Goal: Task Accomplishment & Management: Use online tool/utility

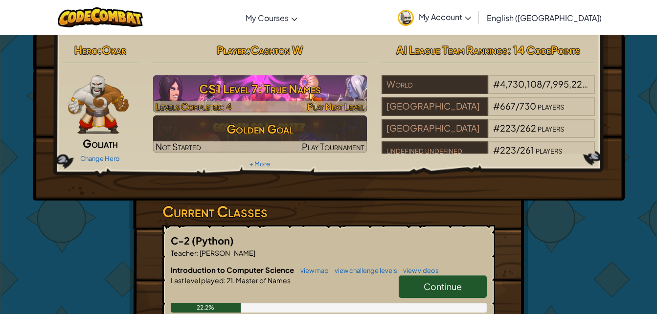
click at [289, 92] on h3 "CS1 Level 7: True Names" at bounding box center [260, 89] width 214 height 22
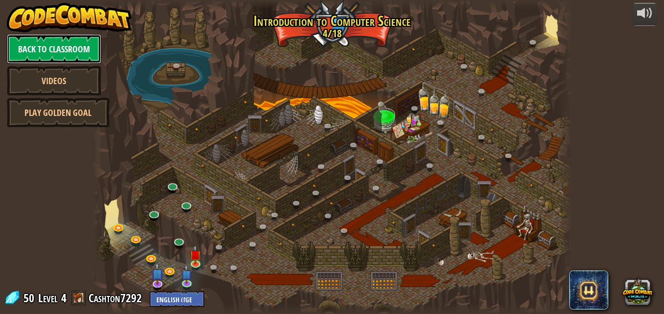
click at [57, 58] on link "Back to Classroom" at bounding box center [54, 48] width 94 height 29
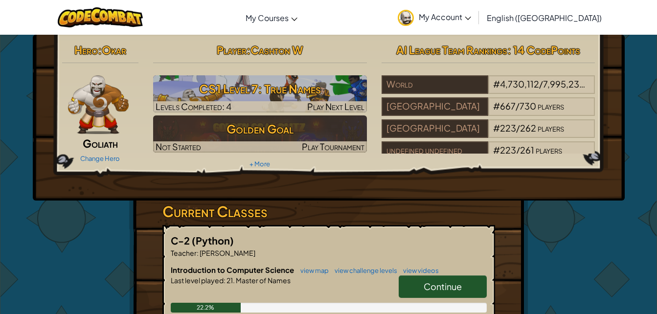
click at [448, 284] on span "Continue" at bounding box center [443, 286] width 38 height 11
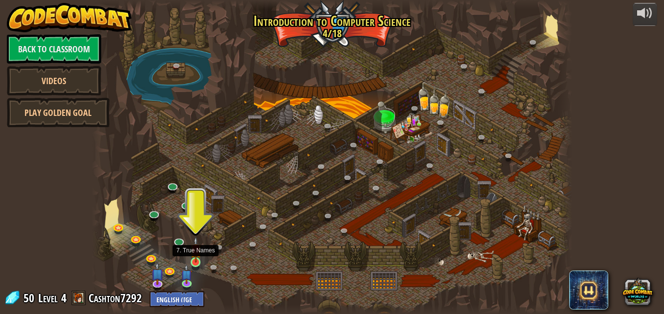
click at [194, 257] on img at bounding box center [195, 250] width 11 height 26
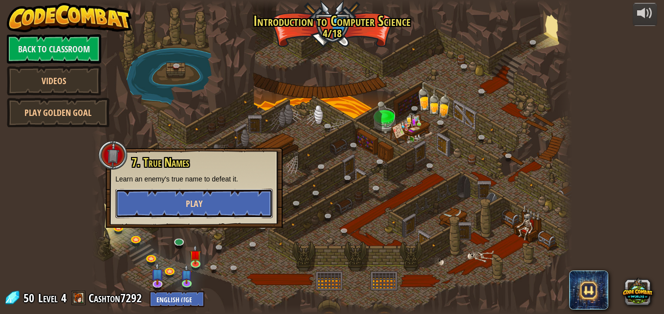
click at [188, 213] on button "Play" at bounding box center [194, 203] width 158 height 29
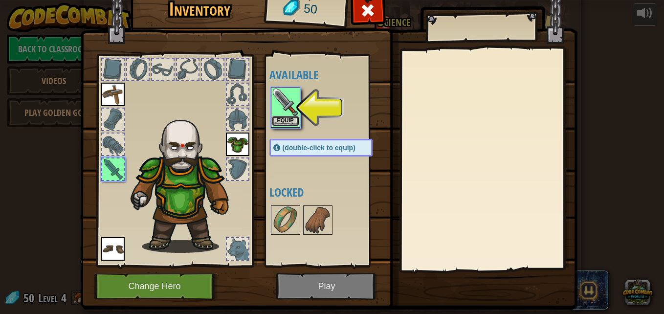
click at [281, 126] on button "Equip" at bounding box center [285, 121] width 27 height 10
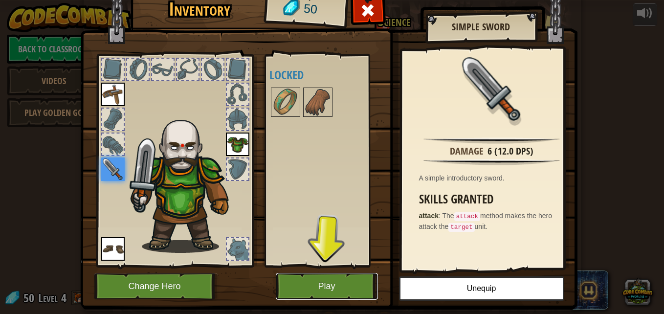
click at [337, 286] on button "Play" at bounding box center [327, 286] width 102 height 27
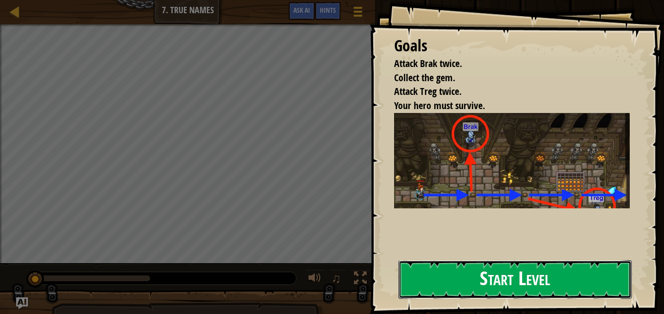
click at [455, 287] on button "Start Level" at bounding box center [515, 279] width 233 height 39
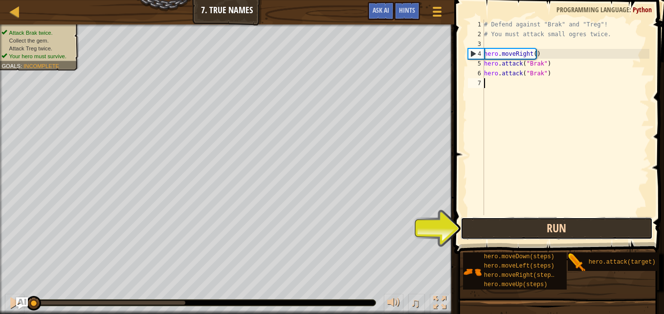
click at [518, 232] on button "Run" at bounding box center [557, 228] width 192 height 23
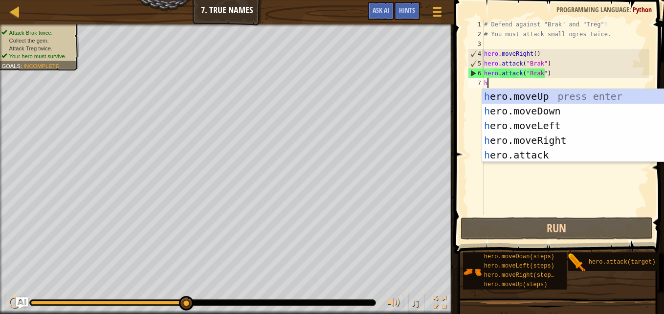
type textarea "h"
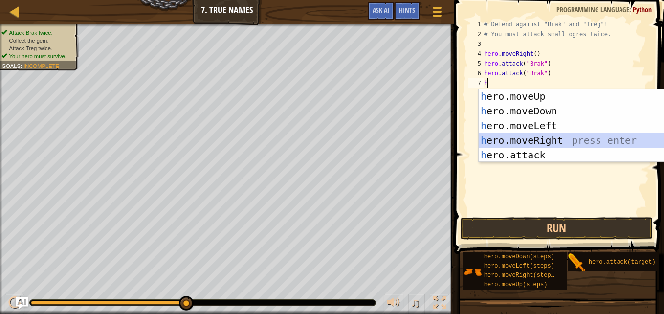
click at [504, 138] on div "h ero.moveUp press enter h ero.moveDown press enter h ero.moveLeft press enter …" at bounding box center [571, 140] width 185 height 103
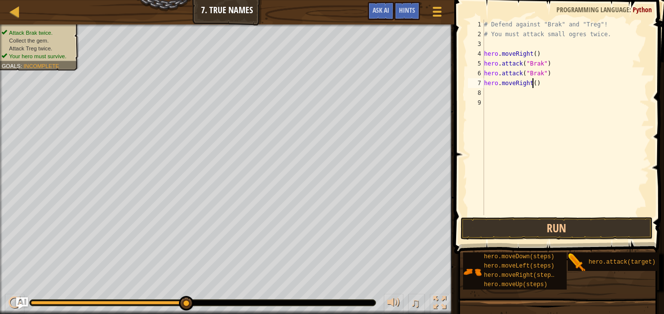
click at [531, 83] on div "# Defend against "Brak" and "Treg"! # You must attack small ogres twice. hero .…" at bounding box center [565, 127] width 167 height 215
type textarea "hero.moveRight(2)"
click at [544, 85] on div "# Defend against "Brak" and "Treg"! # You must attack small ogres twice. hero .…" at bounding box center [565, 127] width 167 height 215
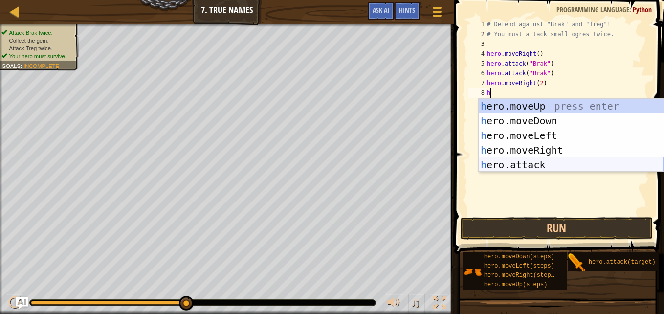
click at [563, 170] on div "h ero.moveUp press enter h ero.moveDown press enter h ero.moveLeft press enter …" at bounding box center [571, 150] width 185 height 103
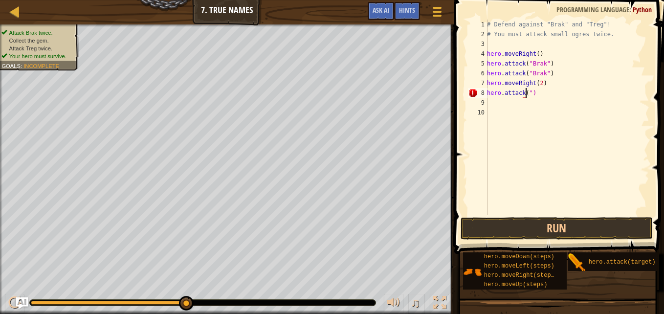
click at [527, 94] on div "# Defend against "Brak" and "Treg"! # You must attack small ogres twice. hero .…" at bounding box center [567, 127] width 164 height 215
click at [551, 93] on div "# Defend against "Brak" and "Treg"! # You must attack small ogres twice. hero .…" at bounding box center [567, 127] width 164 height 215
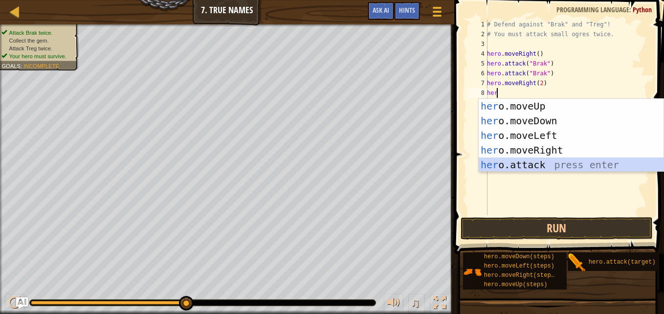
click at [532, 168] on div "her o.moveUp press enter her o.moveDown press enter her o.moveLeft press enter …" at bounding box center [571, 150] width 185 height 103
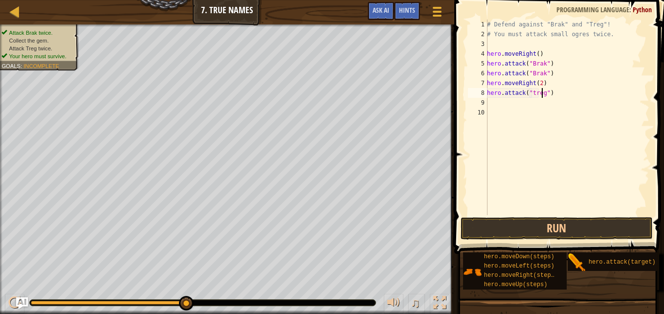
scroll to position [4, 4]
click at [570, 237] on button "Run" at bounding box center [557, 228] width 192 height 23
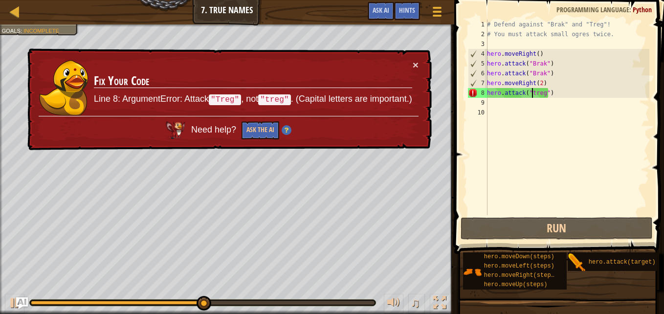
click at [532, 95] on div "# Defend against "Brak" and "Treg"! # You must attack small ogres twice. hero .…" at bounding box center [567, 127] width 164 height 215
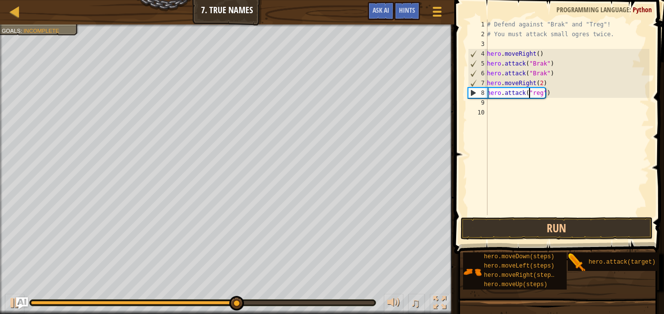
scroll to position [4, 3]
type textarea "hero.attack("Treg")"
click at [539, 228] on button "Run" at bounding box center [557, 228] width 192 height 23
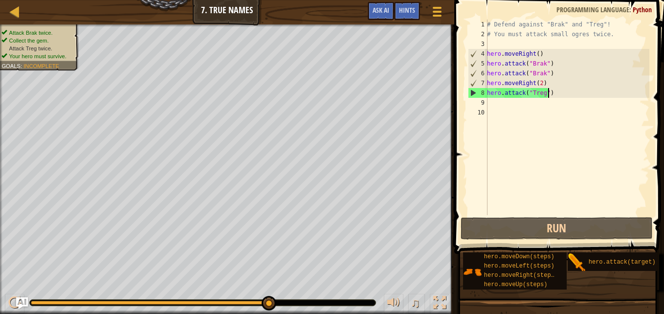
click at [556, 93] on div "# Defend against "Brak" and "Treg"! # You must attack small ogres twice. hero .…" at bounding box center [567, 127] width 164 height 215
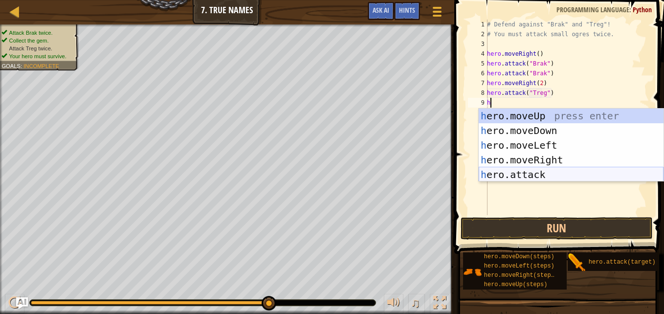
click at [499, 175] on div "h ero.moveUp press enter h ero.moveDown press enter h ero.moveLeft press enter …" at bounding box center [571, 160] width 185 height 103
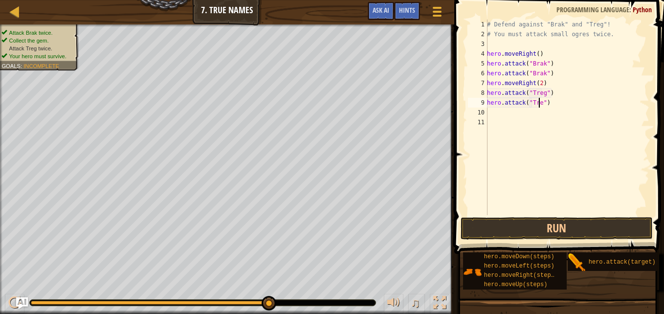
type textarea "hero.attack("Treg")"
click at [565, 111] on div "# Defend against "Brak" and "Treg"! # You must attack small ogres twice. hero .…" at bounding box center [567, 127] width 164 height 215
click at [561, 102] on div "# Defend against "Brak" and "Treg"! # You must attack small ogres twice. hero .…" at bounding box center [567, 127] width 164 height 215
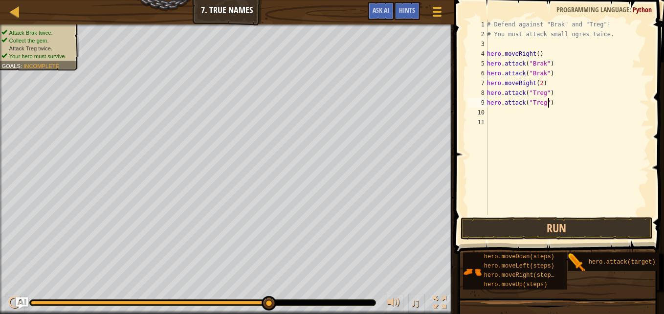
type textarea "hero.attack("Treg")"
type textarea "h"
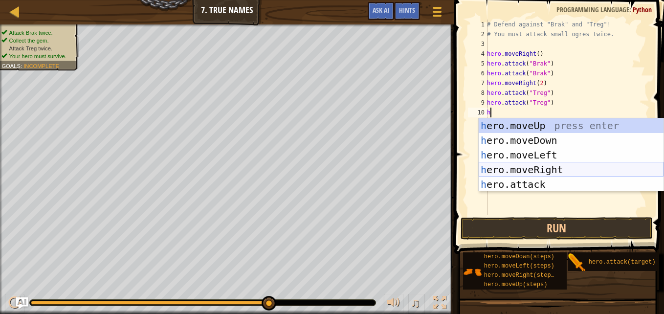
click at [531, 169] on div "h ero.moveUp press enter h ero.moveDown press enter h ero.moveLeft press enter …" at bounding box center [571, 169] width 185 height 103
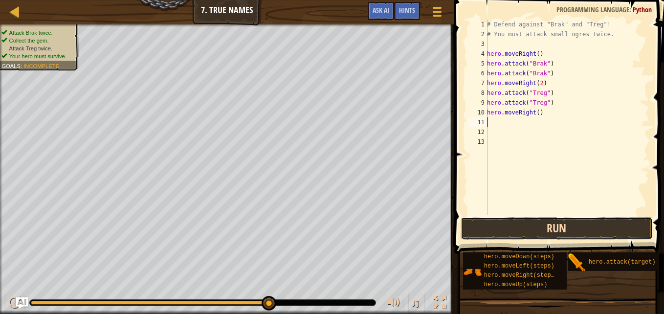
click at [515, 236] on button "Run" at bounding box center [557, 228] width 192 height 23
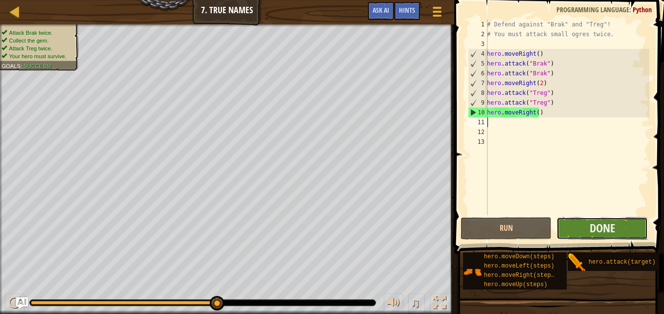
click at [586, 226] on button "Done" at bounding box center [602, 228] width 91 height 23
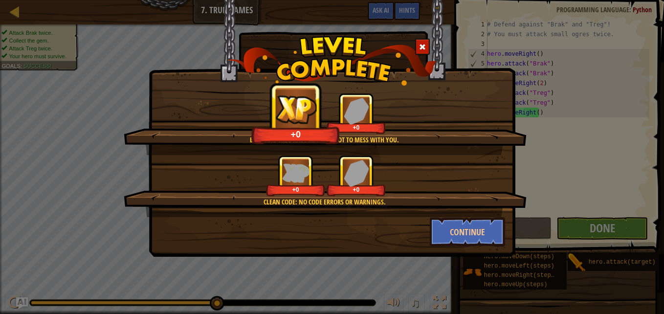
click at [465, 247] on div "Brak and Treg have learned not to mess with you. +0 +0 Clean code: no code erro…" at bounding box center [332, 128] width 367 height 257
click at [462, 239] on button "Continue" at bounding box center [468, 231] width 76 height 29
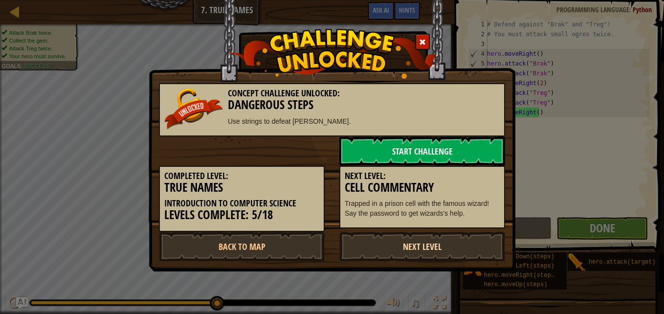
click at [462, 239] on link "Next Level" at bounding box center [423, 246] width 166 height 29
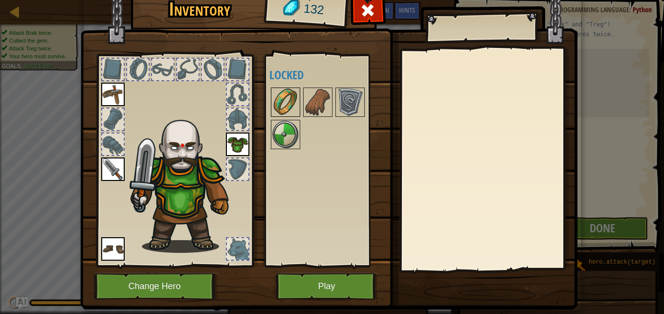
click at [288, 101] on img at bounding box center [285, 102] width 27 height 27
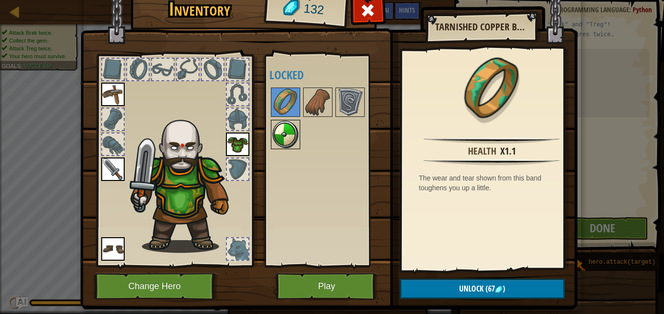
click at [283, 137] on img at bounding box center [285, 134] width 27 height 27
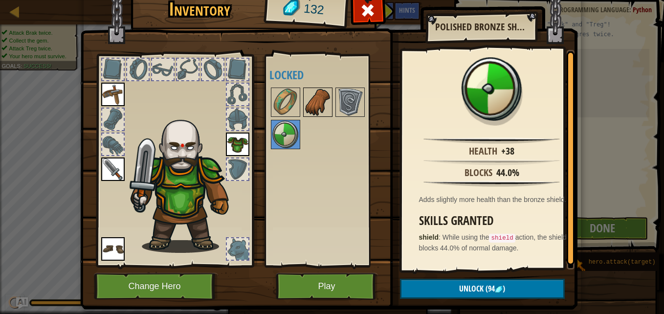
click at [312, 108] on img at bounding box center [317, 102] width 27 height 27
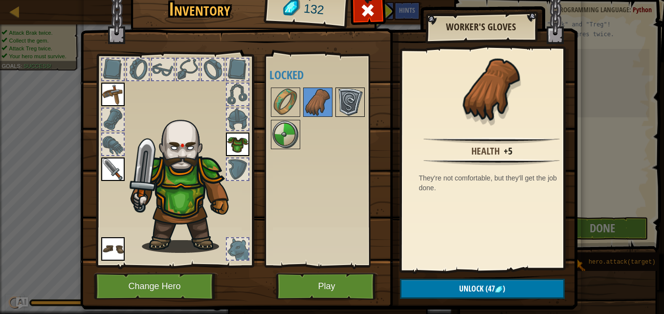
click at [337, 107] on img at bounding box center [350, 102] width 27 height 27
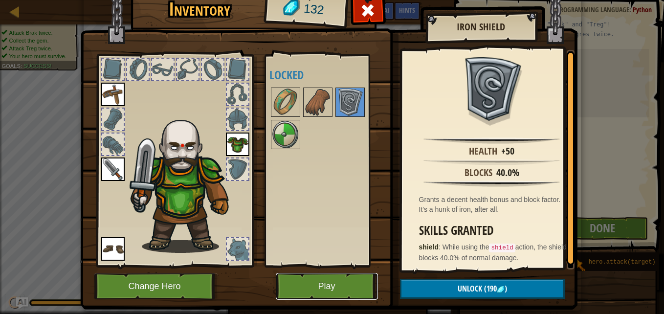
click at [324, 286] on button "Play" at bounding box center [327, 286] width 102 height 27
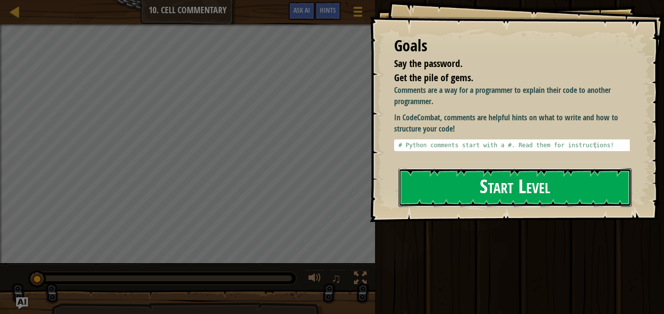
click at [500, 203] on button "Start Level" at bounding box center [515, 187] width 233 height 39
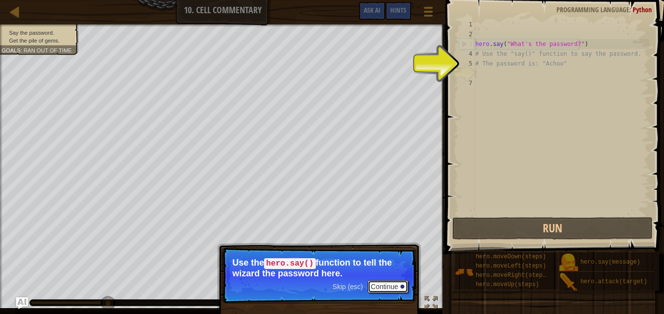
click at [384, 281] on button "Continue" at bounding box center [388, 286] width 41 height 13
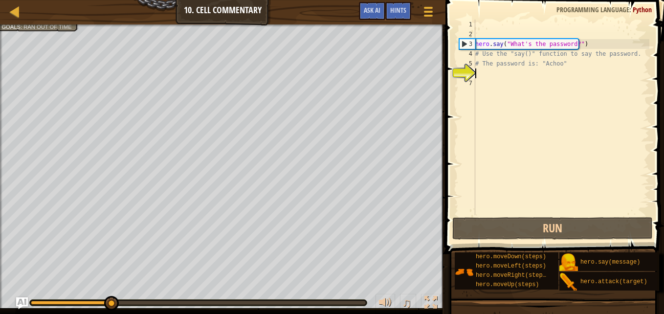
scroll to position [4, 0]
drag, startPoint x: 367, startPoint y: 302, endPoint x: 116, endPoint y: 291, distance: 251.2
click at [116, 291] on div "♫" at bounding box center [223, 300] width 446 height 29
click at [486, 73] on div "hero . say ( "What's the password?" ) # Use the "say()" function to say the pas…" at bounding box center [562, 127] width 176 height 215
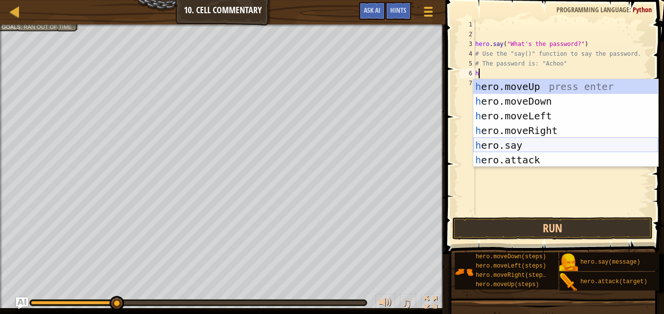
click at [500, 144] on div "h ero.moveUp press enter h ero.moveDown press enter h ero.moveLeft press enter …" at bounding box center [566, 137] width 185 height 117
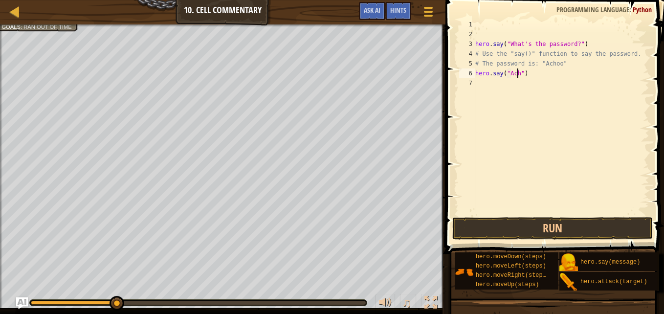
scroll to position [4, 4]
type textarea "hero.say("Achoo")"
click at [479, 229] on button "Run" at bounding box center [553, 228] width 201 height 23
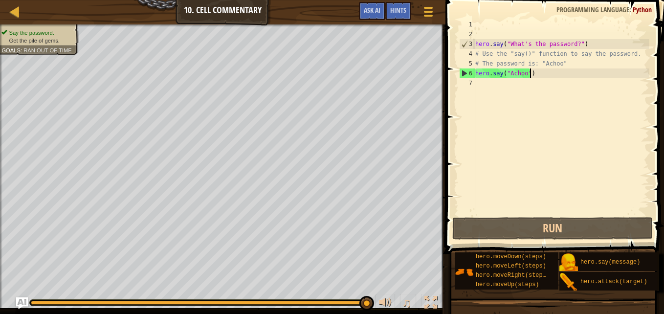
click at [540, 75] on div "hero . say ( "What's the password?" ) # Use the "say()" function to say the pas…" at bounding box center [562, 127] width 176 height 215
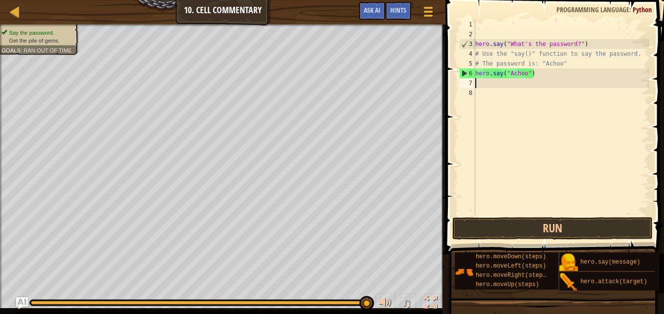
scroll to position [4, 0]
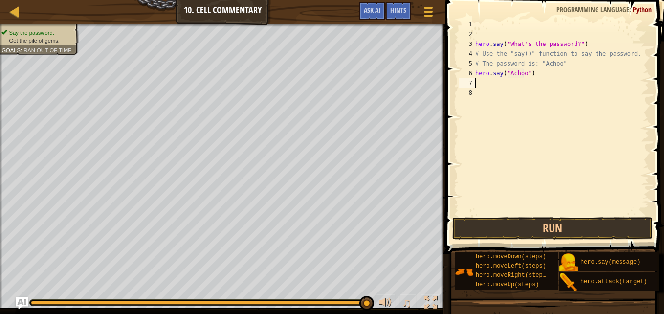
type textarea "h"
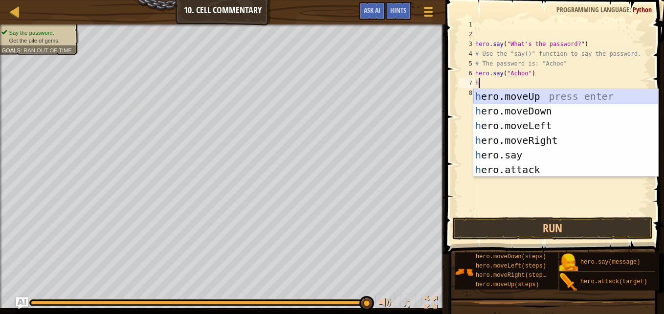
click at [525, 93] on div "h ero.moveUp press enter h ero.moveDown press enter h ero.moveLeft press enter …" at bounding box center [566, 147] width 185 height 117
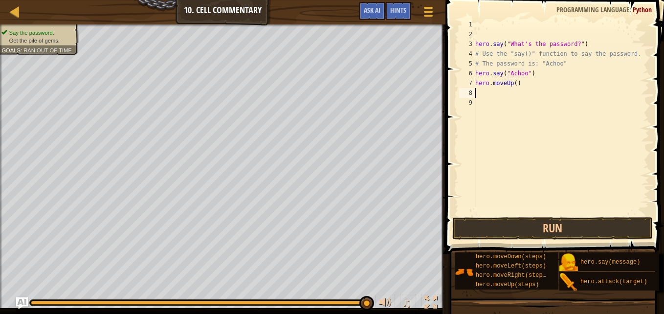
click at [513, 84] on div "hero . say ( "What's the password?" ) # Use the "say()" function to say the pas…" at bounding box center [562, 127] width 176 height 215
type textarea "hero.moveUp(2)"
click at [538, 223] on button "Run" at bounding box center [553, 228] width 201 height 23
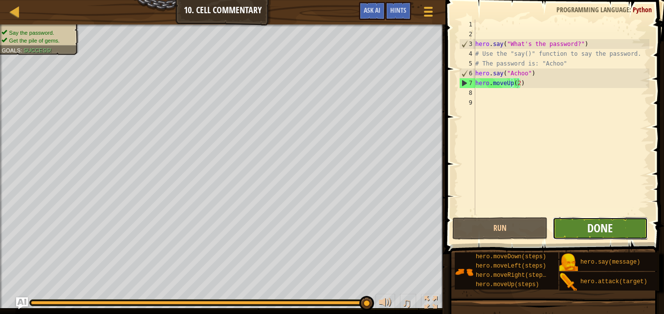
click at [594, 228] on span "Done" at bounding box center [600, 228] width 25 height 16
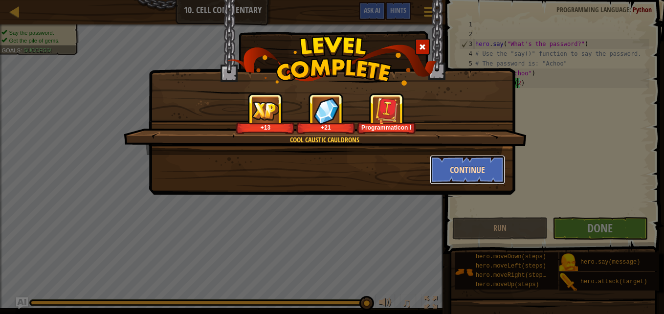
click at [463, 167] on button "Continue" at bounding box center [468, 169] width 76 height 29
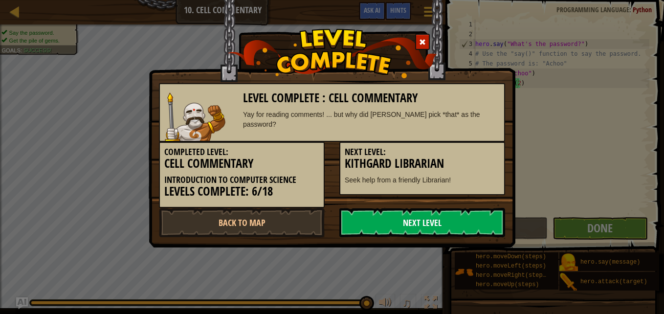
click at [411, 210] on link "Next Level" at bounding box center [423, 222] width 166 height 29
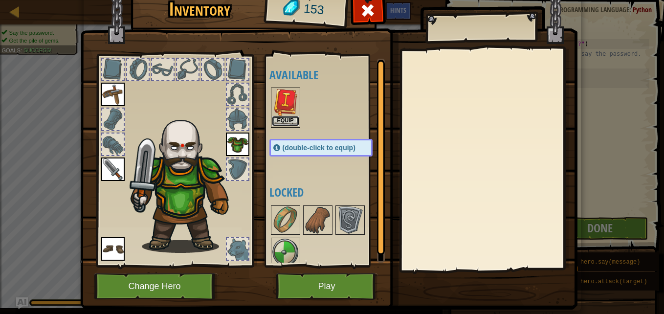
click at [277, 119] on button "Equip" at bounding box center [285, 121] width 27 height 10
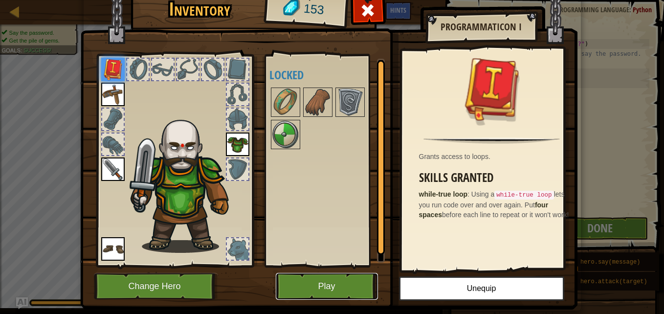
click at [302, 285] on button "Play" at bounding box center [327, 286] width 102 height 27
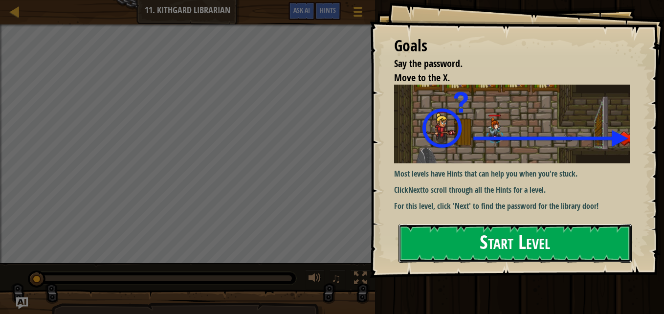
click at [481, 238] on button "Start Level" at bounding box center [515, 243] width 233 height 39
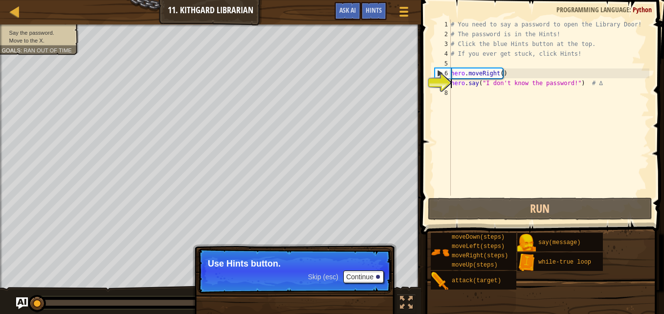
click at [476, 83] on div "# You need to say a password to open the Library Door! # The password is in the…" at bounding box center [549, 118] width 201 height 196
click at [507, 83] on div "# You need to say a password to open the Library Door! # The password is in the…" at bounding box center [549, 118] width 201 height 196
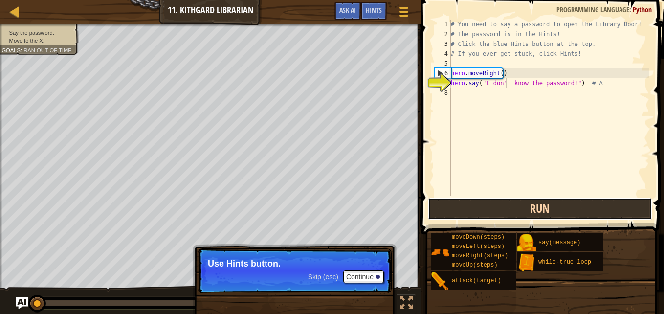
click at [495, 216] on button "Run" at bounding box center [540, 209] width 225 height 23
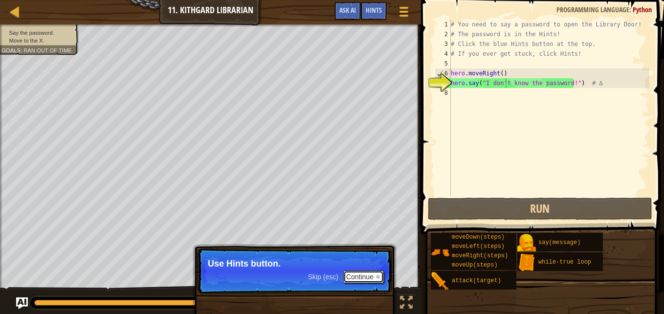
click at [364, 272] on button "Continue" at bounding box center [363, 277] width 41 height 13
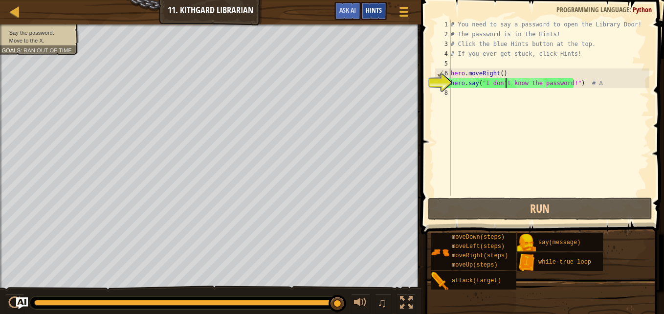
click at [371, 12] on span "Hints" at bounding box center [374, 9] width 16 height 9
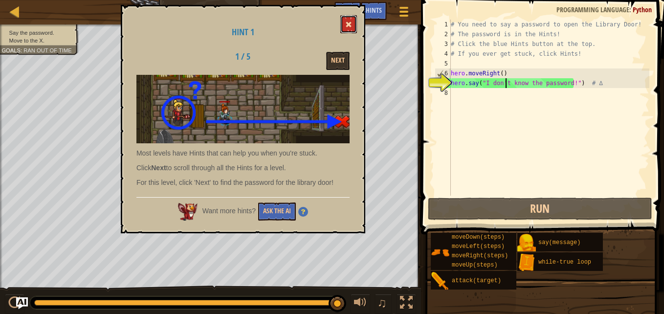
click at [348, 22] on span at bounding box center [348, 24] width 7 height 7
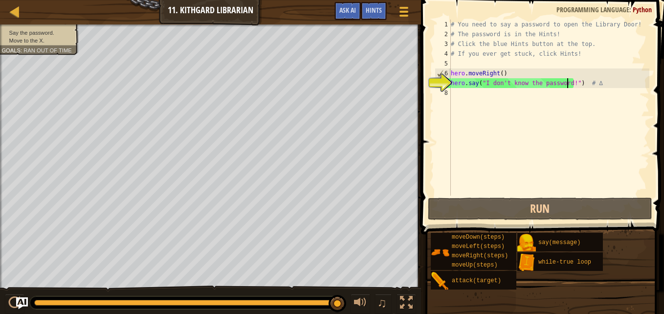
click at [567, 82] on div "# You need to say a password to open the Library Door! # The password is in the…" at bounding box center [549, 118] width 201 height 196
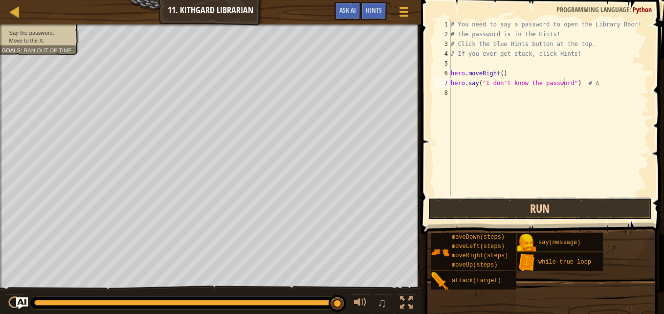
click at [523, 208] on button "Run" at bounding box center [540, 209] width 225 height 23
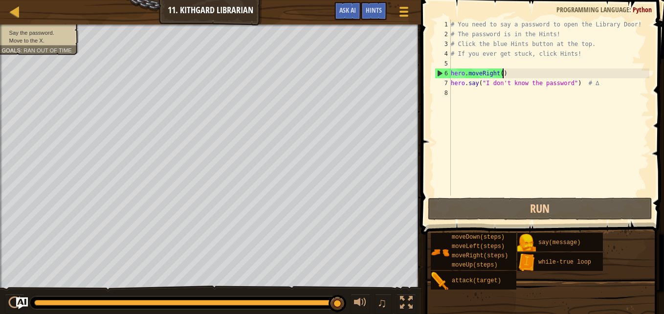
click at [513, 73] on div "# You need to say a password to open the Library Door! # The password is in the…" at bounding box center [549, 118] width 201 height 196
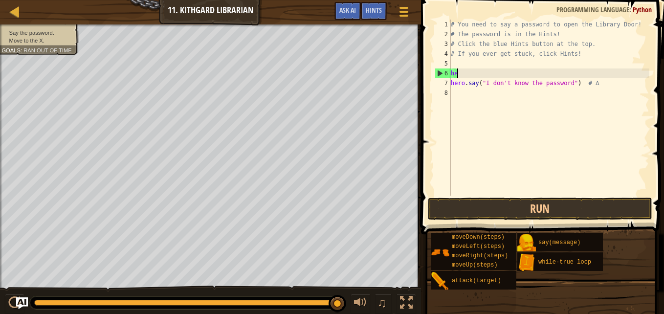
type textarea "h"
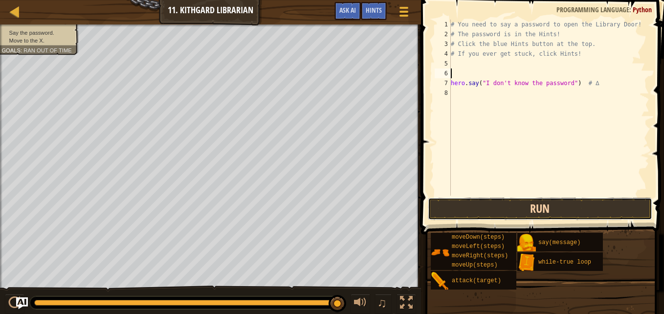
click at [490, 206] on button "Run" at bounding box center [540, 209] width 225 height 23
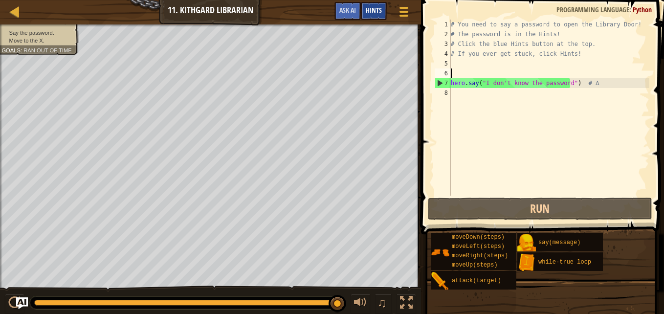
click at [382, 11] on span "Hints" at bounding box center [374, 9] width 16 height 9
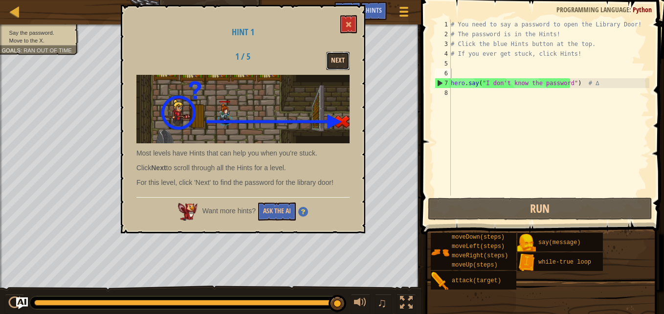
click at [331, 68] on button "Next" at bounding box center [337, 61] width 23 height 18
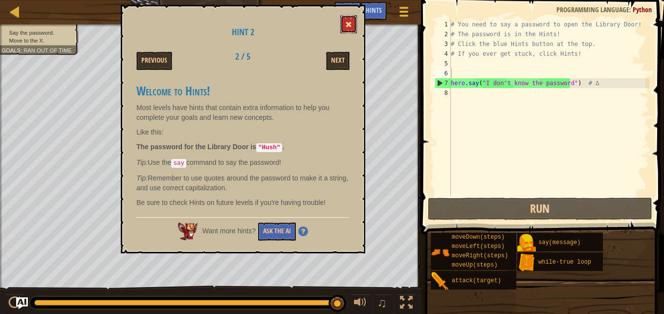
click at [347, 25] on span at bounding box center [348, 24] width 7 height 7
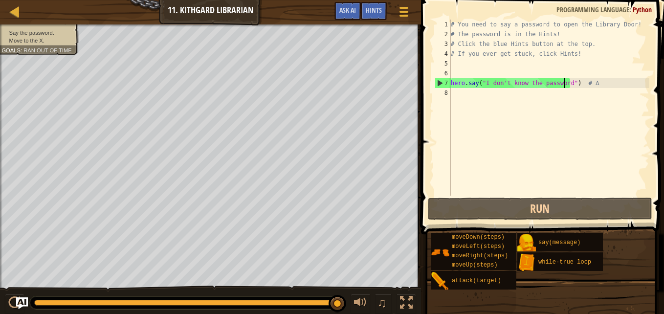
click at [565, 85] on div "# You need to say a password to open the Library Door! # The password is in the…" at bounding box center [549, 118] width 201 height 196
click at [565, 84] on div "# You need to say a password to open the Library Door! # The password is in the…" at bounding box center [549, 118] width 201 height 196
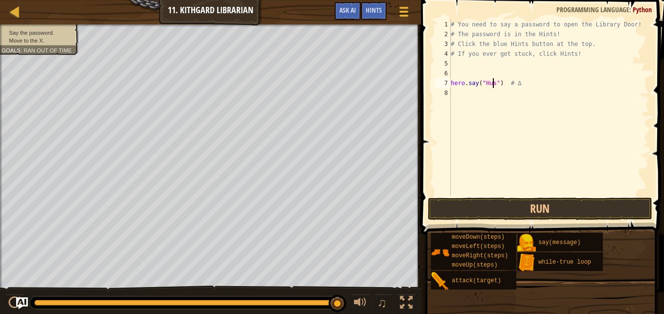
scroll to position [4, 3]
type textarea "hero.say("Hush") # ∆"
click at [541, 85] on div "# You need to say a password to open the Library Door! # The password is in the…" at bounding box center [549, 118] width 201 height 196
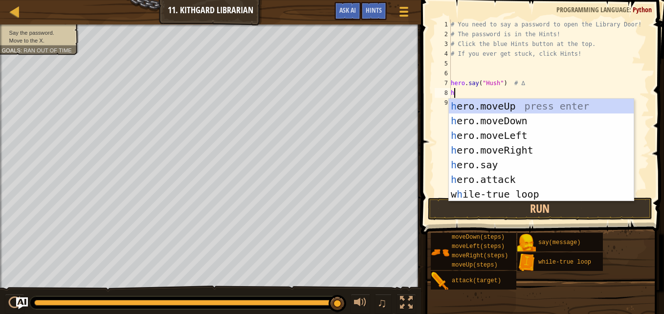
type textarea "h"
click at [518, 152] on div "h ero.moveUp press enter h ero.moveDown press enter h ero.moveLeft press enter …" at bounding box center [541, 165] width 185 height 132
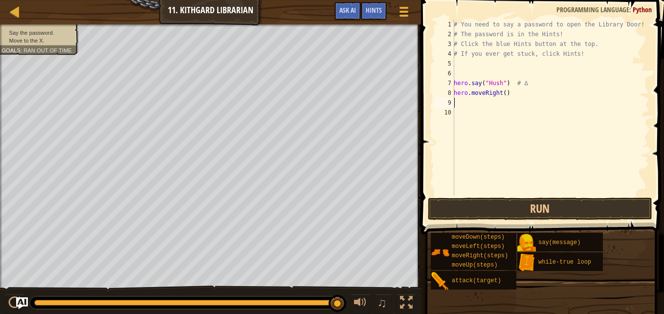
click at [501, 95] on div "# You need to say a password to open the Library Door! # The password is in the…" at bounding box center [551, 118] width 198 height 196
type textarea "hero.moveRight(2)"
click at [551, 208] on button "Run" at bounding box center [540, 209] width 225 height 23
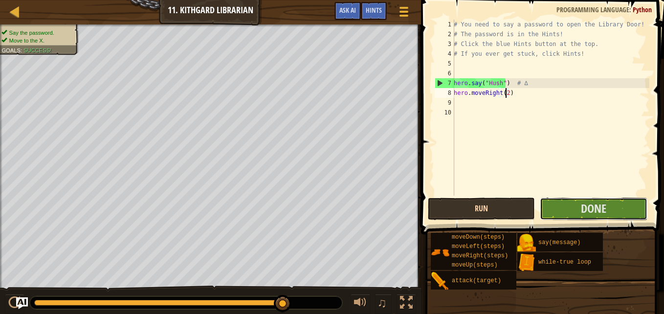
click at [551, 208] on button "Done" at bounding box center [593, 209] width 107 height 23
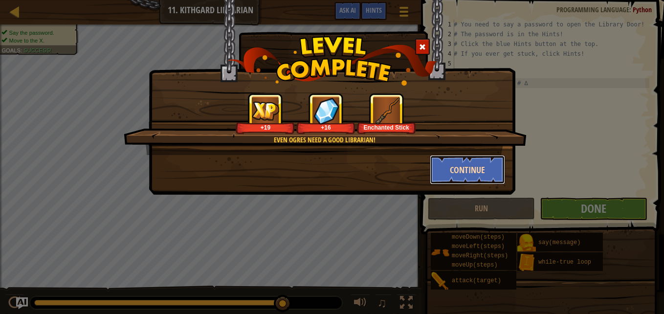
click at [487, 171] on button "Continue" at bounding box center [468, 169] width 76 height 29
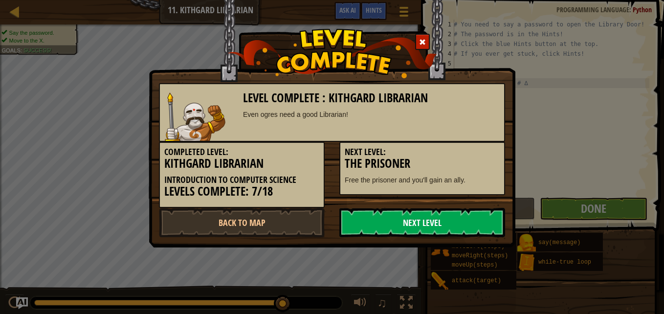
click at [422, 226] on link "Next Level" at bounding box center [423, 222] width 166 height 29
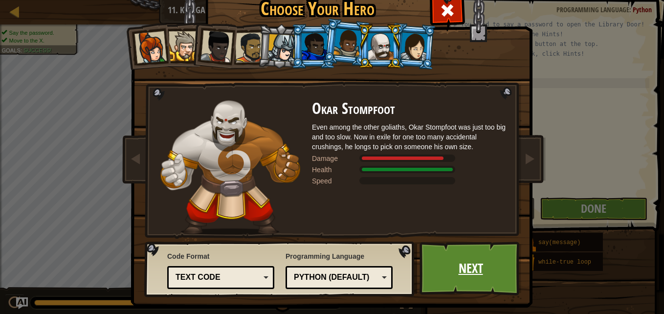
click at [458, 259] on link "Next" at bounding box center [471, 269] width 102 height 54
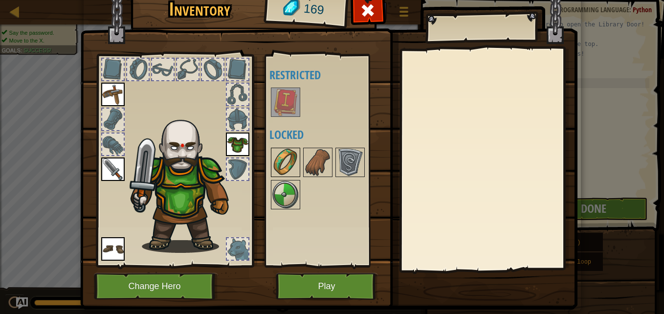
click at [287, 159] on img at bounding box center [285, 162] width 27 height 27
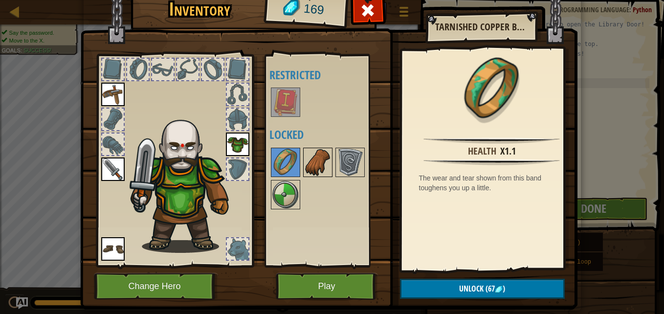
click at [327, 158] on img at bounding box center [317, 162] width 27 height 27
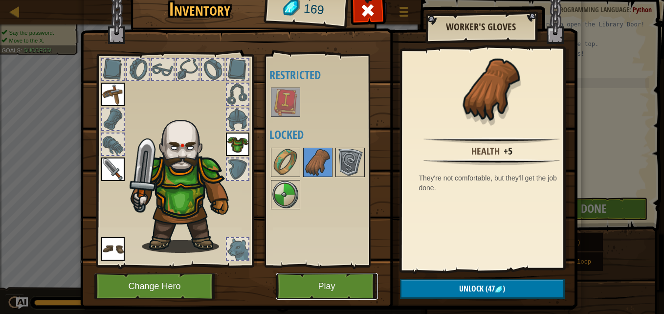
click at [316, 277] on button "Play" at bounding box center [327, 286] width 102 height 27
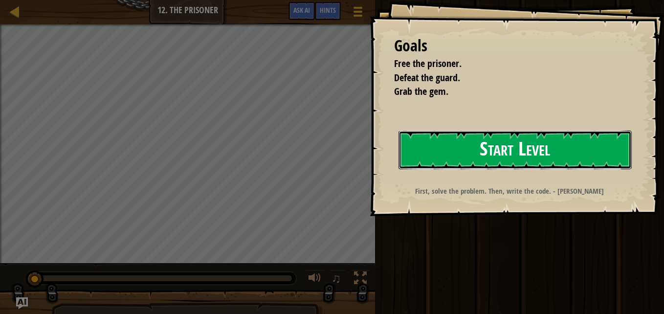
click at [488, 149] on button "Start Level" at bounding box center [515, 150] width 233 height 39
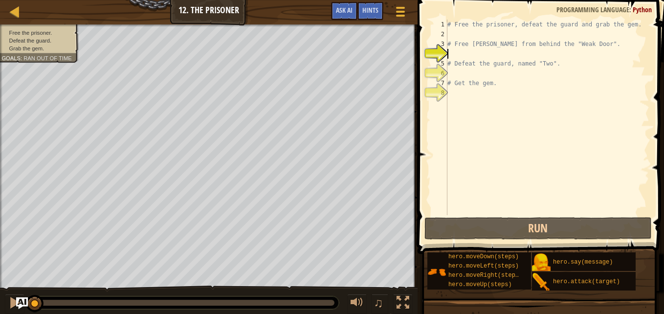
type textarea "h"
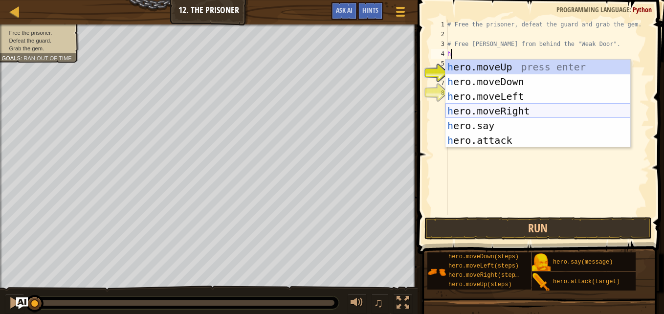
click at [478, 109] on div "h ero.moveUp press enter h ero.moveDown press enter h ero.moveLeft press enter …" at bounding box center [538, 118] width 185 height 117
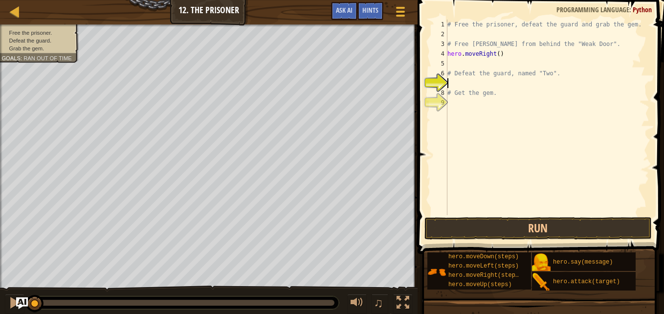
click at [450, 80] on div "# Free the prisoner, defeat the guard and grab the gem. # Free [PERSON_NAME] fr…" at bounding box center [548, 127] width 204 height 215
click at [459, 36] on div "# Free the prisoner, defeat the guard and grab the gem. # Free [PERSON_NAME] fr…" at bounding box center [548, 127] width 204 height 215
type textarea "hero"
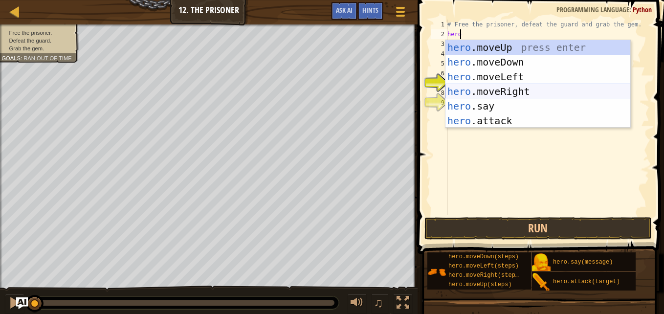
click at [497, 92] on div "hero .moveUp press enter hero .moveDown press enter hero .moveLeft press enter …" at bounding box center [538, 98] width 185 height 117
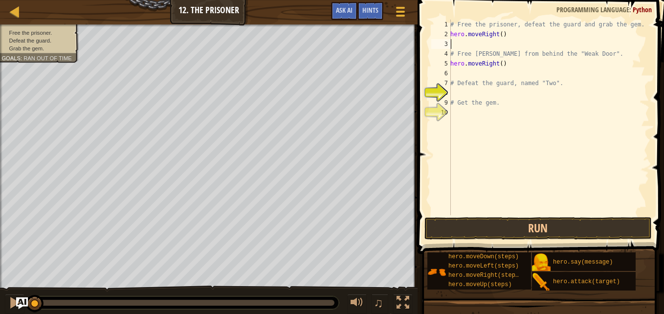
click at [497, 65] on div "# Free the prisoner, defeat the guard and grab the gem. hero . moveRight ( ) # …" at bounding box center [549, 127] width 201 height 215
click at [499, 65] on div "# Free the prisoner, defeat the guard and grab the gem. hero . moveRight ( ) # …" at bounding box center [549, 127] width 201 height 215
type textarea "hero.moveRight(2)"
click at [489, 71] on div "# Free the prisoner, defeat the guard and grab the gem. hero . moveRight ( ) # …" at bounding box center [549, 127] width 201 height 215
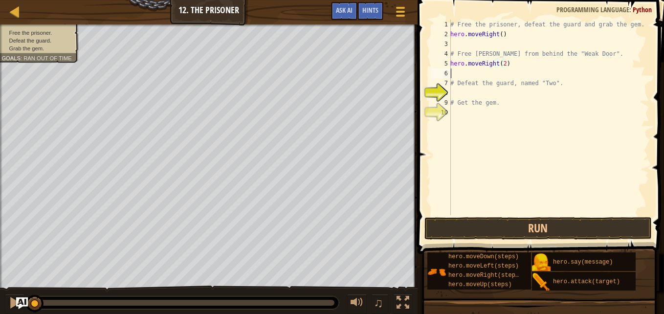
scroll to position [4, 0]
type textarea "h"
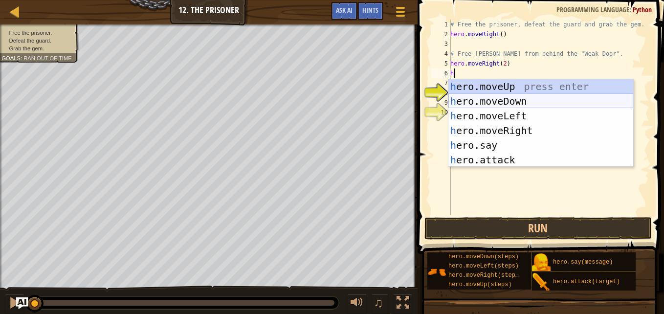
click at [466, 102] on div "h ero.moveUp press enter h ero.moveDown press enter h ero.moveLeft press enter …" at bounding box center [541, 137] width 185 height 117
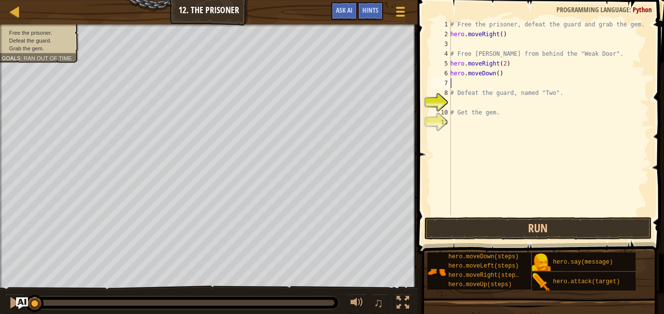
click at [495, 75] on div "# Free the prisoner, defeat the guard and grab the gem. hero . moveRight ( ) # …" at bounding box center [549, 127] width 201 height 215
type textarea "hero.moveDown(3)"
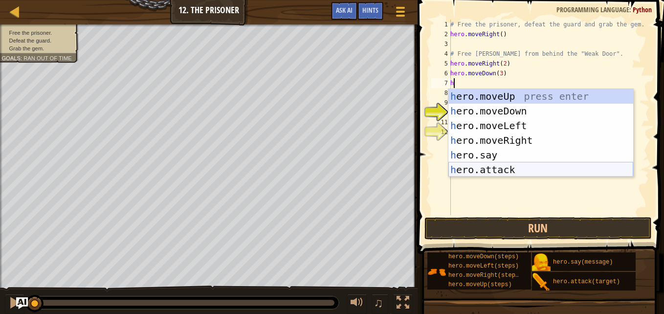
click at [469, 170] on div "h ero.moveUp press enter h ero.moveDown press enter h ero.moveLeft press enter …" at bounding box center [541, 147] width 185 height 117
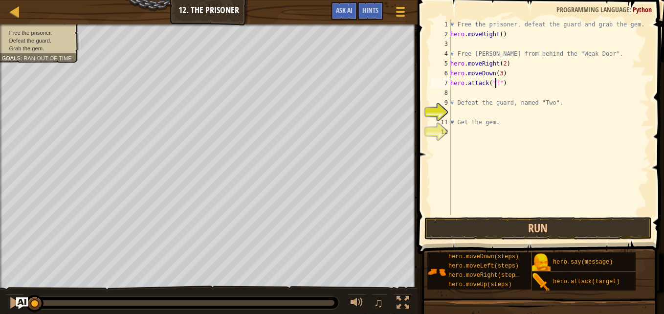
scroll to position [4, 4]
type textarea "hero.attack("Two")"
click at [455, 92] on div "# Free the prisoner, defeat the guard and grab the gem. hero . moveRight ( ) # …" at bounding box center [549, 127] width 201 height 215
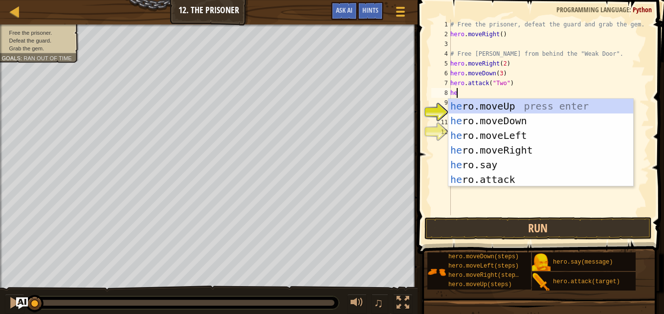
type textarea "her"
click at [474, 153] on div "her o.moveUp press enter her o.moveDown press enter her o.moveLeft press enter …" at bounding box center [541, 157] width 185 height 117
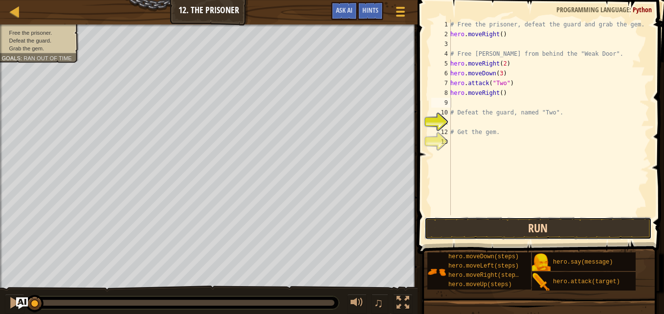
click at [503, 219] on button "Run" at bounding box center [539, 228] width 228 height 23
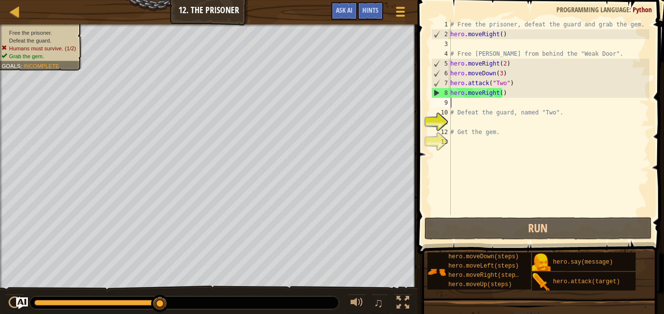
click at [460, 46] on div "# Free the prisoner, defeat the guard and grab the gem. hero . moveRight ( ) # …" at bounding box center [549, 127] width 201 height 215
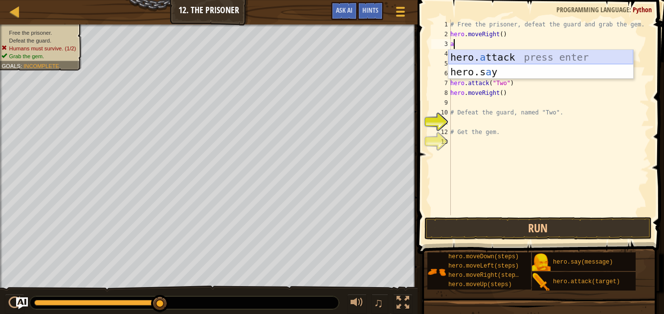
click at [499, 53] on div "hero. a ttack press enter hero.s a y press enter" at bounding box center [541, 79] width 185 height 59
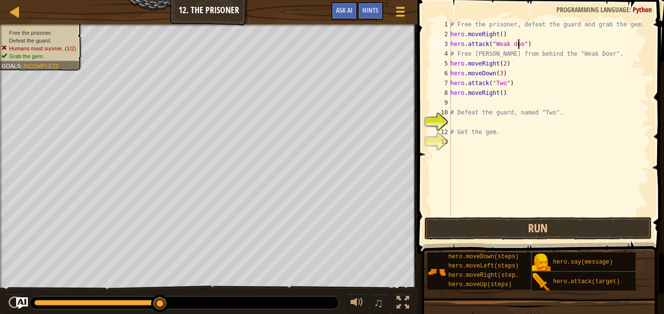
scroll to position [4, 6]
click at [511, 45] on div "# Free the prisoner, defeat the guard and grab the gem. hero . moveRight ( ) he…" at bounding box center [549, 127] width 201 height 215
type textarea "hero.attack("Weak Door")"
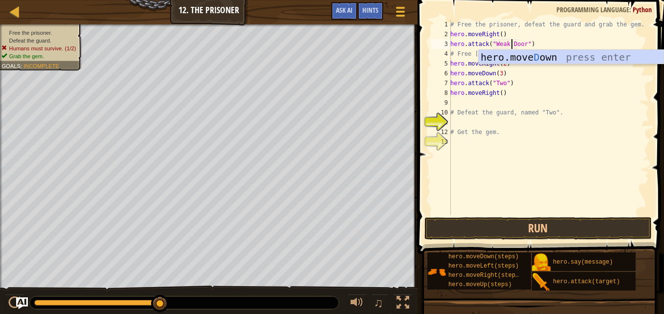
scroll to position [4, 5]
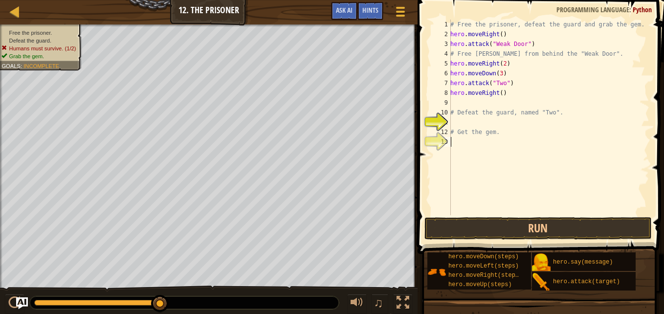
click at [591, 152] on div "# Free the prisoner, defeat the guard and grab the gem. hero . moveRight ( ) he…" at bounding box center [549, 127] width 201 height 215
click at [509, 84] on div "# Free the prisoner, defeat the guard and grab the gem. hero . moveRight ( ) he…" at bounding box center [549, 127] width 201 height 215
type textarea "hero.attack("Two")"
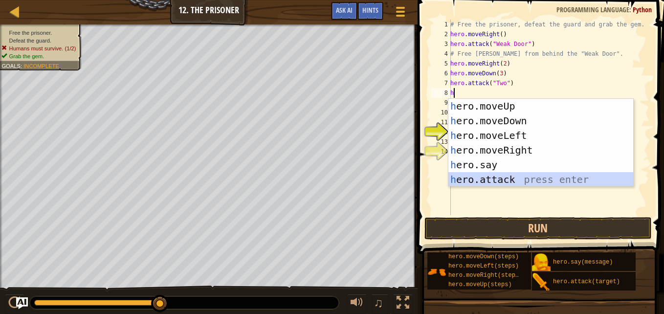
click at [488, 175] on div "h ero.moveUp press enter h ero.moveDown press enter h ero.moveLeft press enter …" at bounding box center [541, 157] width 185 height 117
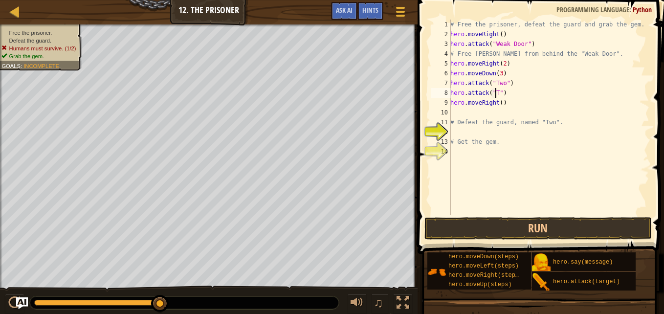
scroll to position [4, 4]
type textarea "hero.attack("Two")"
click at [509, 223] on button "Run" at bounding box center [539, 228] width 228 height 23
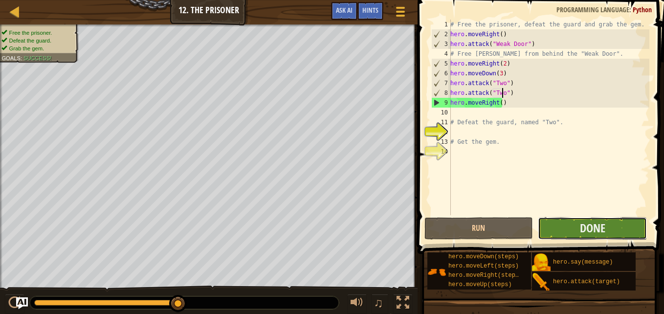
click at [618, 235] on button "Done" at bounding box center [592, 228] width 109 height 23
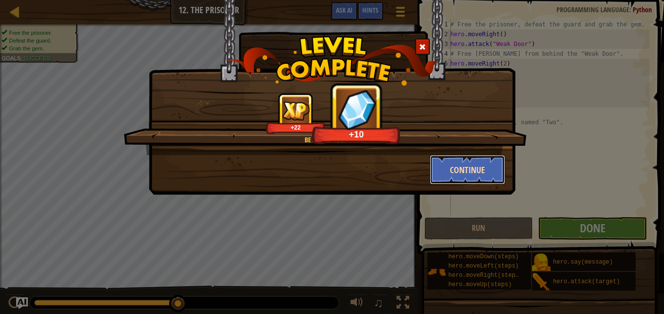
click at [479, 179] on button "Continue" at bounding box center [468, 169] width 76 height 29
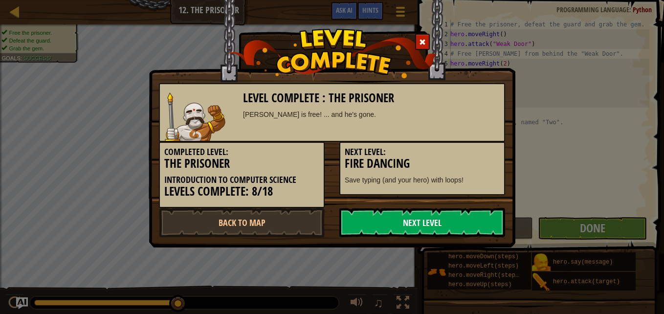
click at [456, 216] on link "Next Level" at bounding box center [423, 222] width 166 height 29
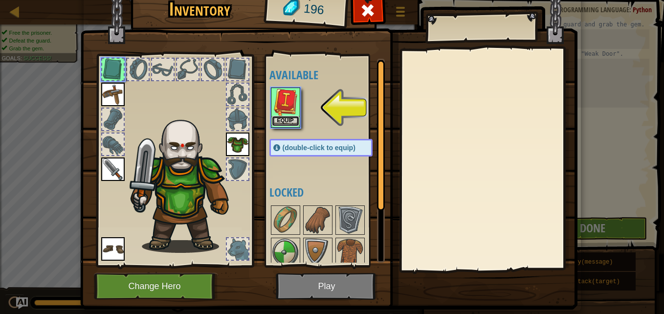
click at [278, 122] on button "Equip" at bounding box center [285, 121] width 27 height 10
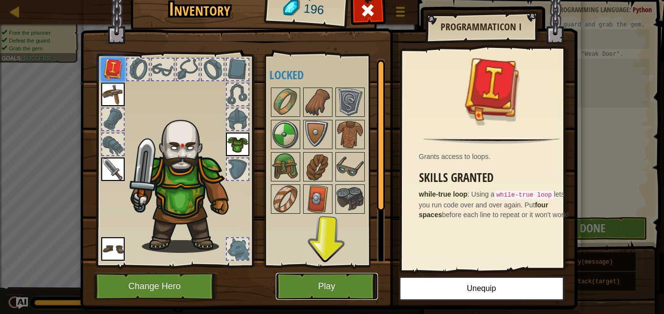
click at [343, 293] on button "Play" at bounding box center [327, 286] width 102 height 27
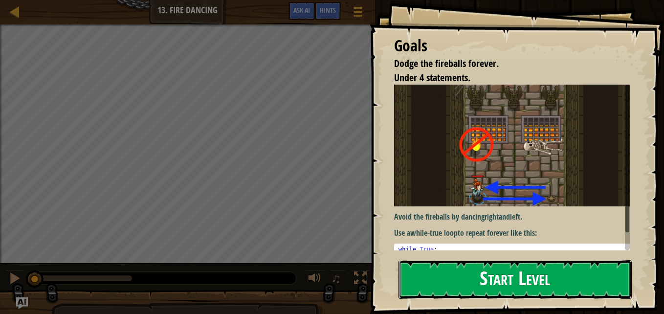
click at [468, 268] on button "Start Level" at bounding box center [515, 279] width 233 height 39
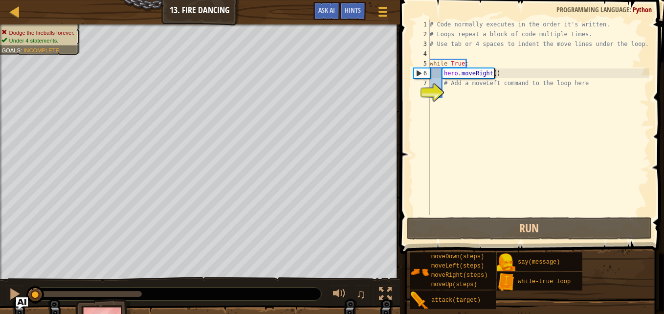
click at [512, 71] on div "# Code normally executes in the order it's written. # Loops repeat a block of c…" at bounding box center [539, 127] width 222 height 215
type textarea "hero.moveRight()"
click at [443, 71] on div "# Code normally executes in the order it's written. # Loops repeat a block of c…" at bounding box center [539, 127] width 222 height 215
click at [430, 89] on div "8" at bounding box center [422, 93] width 16 height 10
click at [445, 91] on div "# Code normally executes in the order it's written. # Loops repeat a block of c…" at bounding box center [539, 127] width 222 height 215
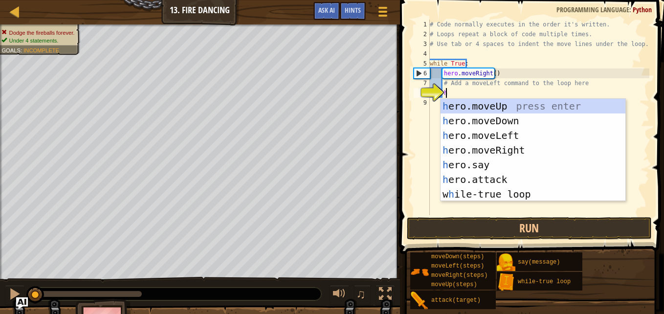
type textarea "he"
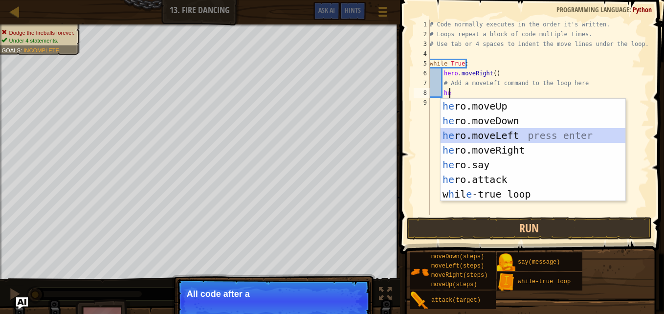
click at [452, 135] on div "he ro.moveUp press enter he ro.moveDown press enter he ro.moveLeft press enter …" at bounding box center [533, 165] width 185 height 132
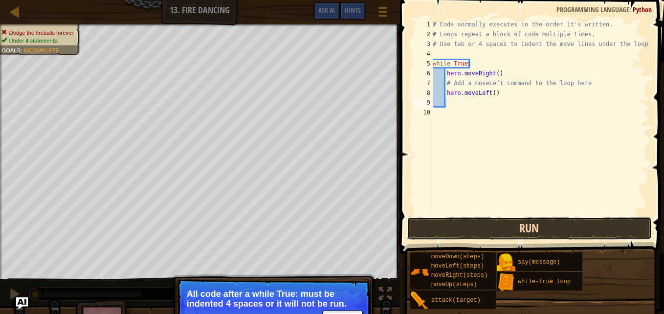
click at [467, 232] on button "Run" at bounding box center [529, 228] width 245 height 23
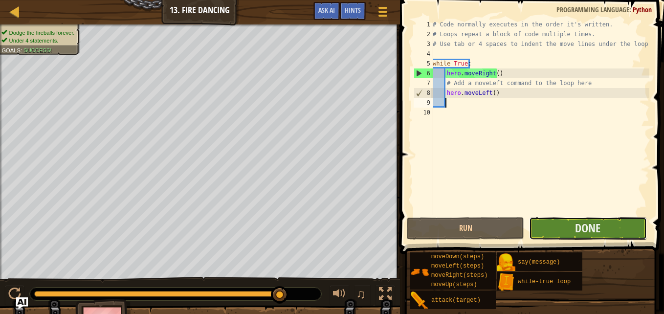
click at [619, 230] on button "Done" at bounding box center [587, 228] width 117 height 23
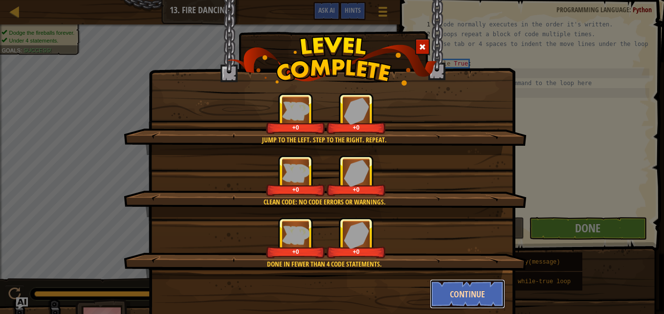
click at [455, 306] on button "Continue" at bounding box center [468, 293] width 76 height 29
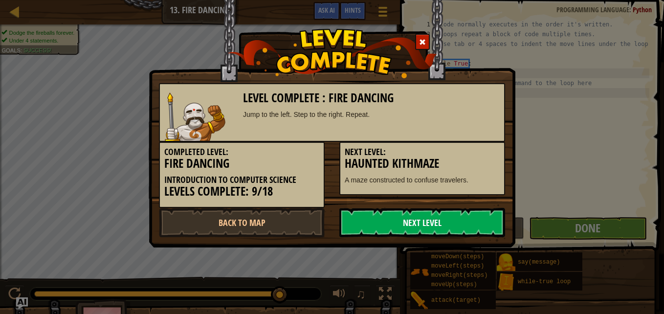
click at [449, 229] on link "Next Level" at bounding box center [423, 222] width 166 height 29
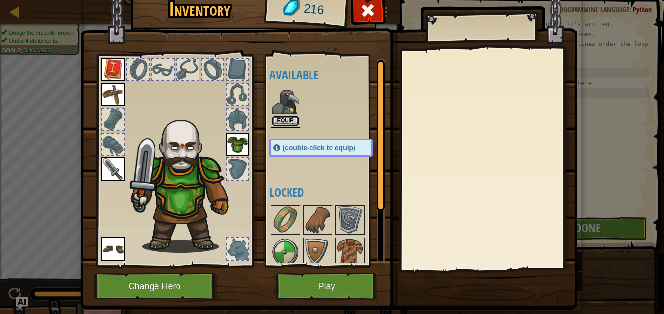
click at [273, 119] on button "Equip" at bounding box center [285, 121] width 27 height 10
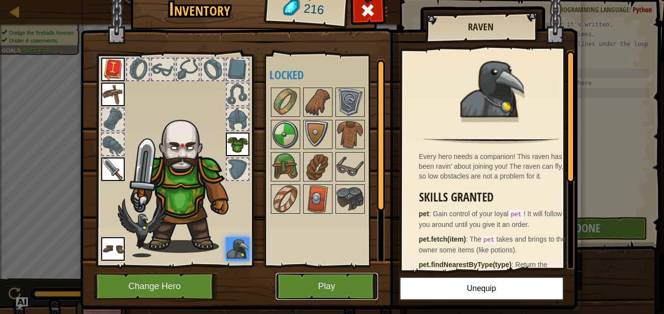
click at [361, 295] on button "Play" at bounding box center [327, 286] width 102 height 27
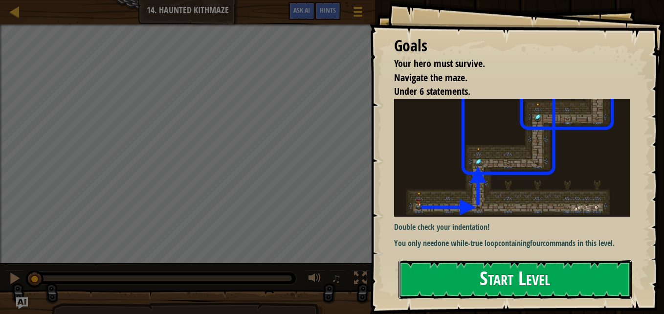
click at [451, 289] on button "Start Level" at bounding box center [515, 279] width 233 height 39
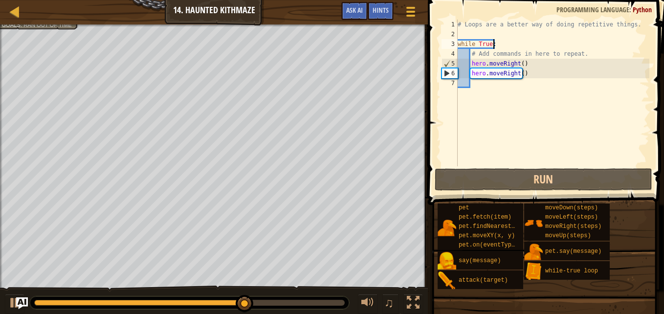
click at [495, 45] on div "# Loops are a better way of doing repetitive things. while True : # Add command…" at bounding box center [553, 103] width 194 height 166
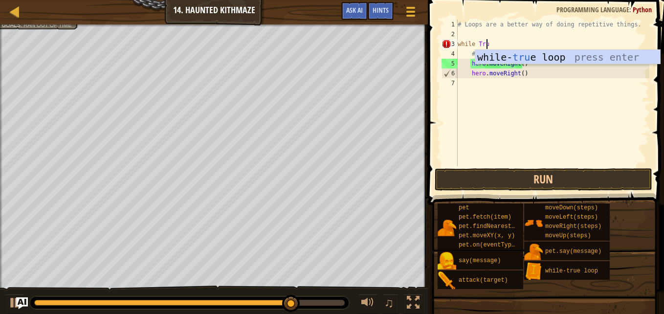
type textarea "while True"
click at [523, 57] on div "while- true loop press enter" at bounding box center [568, 72] width 185 height 44
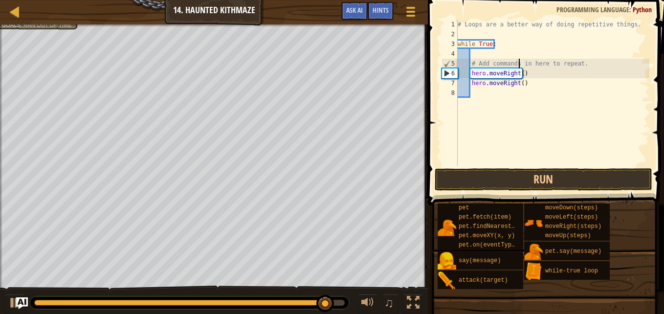
click at [519, 64] on div "# Loops are a better way of doing repetitive things. while True : # Add command…" at bounding box center [553, 103] width 194 height 166
click at [472, 60] on div "# Loops are a better way of doing repetitive things. while True : # Add command…" at bounding box center [553, 103] width 194 height 166
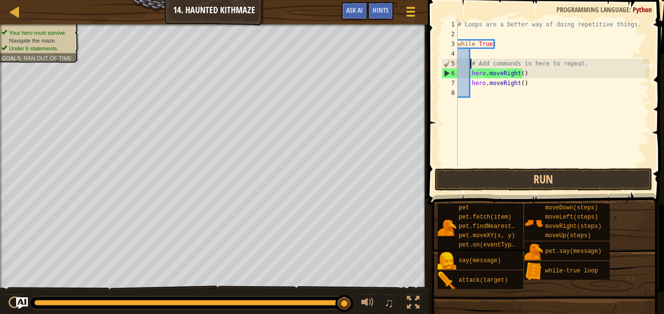
click at [592, 67] on div "# Loops are a better way of doing repetitive things. while True : # Add command…" at bounding box center [553, 103] width 194 height 166
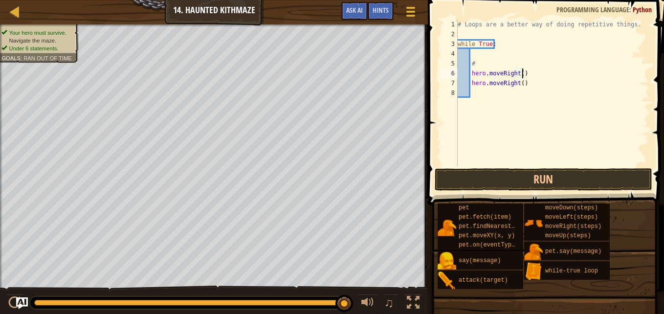
click at [541, 75] on div "# Loops are a better way of doing repetitive things. while True : # hero . move…" at bounding box center [553, 103] width 194 height 166
click at [534, 86] on div "# Loops are a better way of doing repetitive things. while True : # hero . move…" at bounding box center [553, 103] width 194 height 166
type textarea "h"
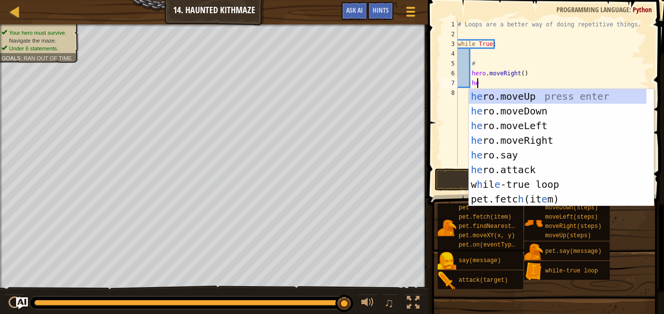
type textarea "her"
click at [531, 96] on div "her o.moveUp press enter her o.moveDown press enter her o.moveLeft press enter …" at bounding box center [561, 162] width 185 height 147
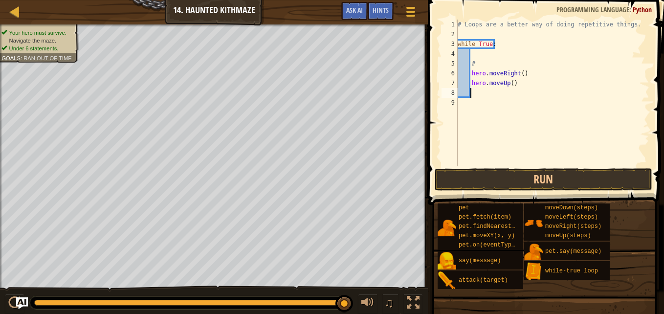
scroll to position [4, 0]
click at [493, 175] on button "Run" at bounding box center [544, 179] width 218 height 23
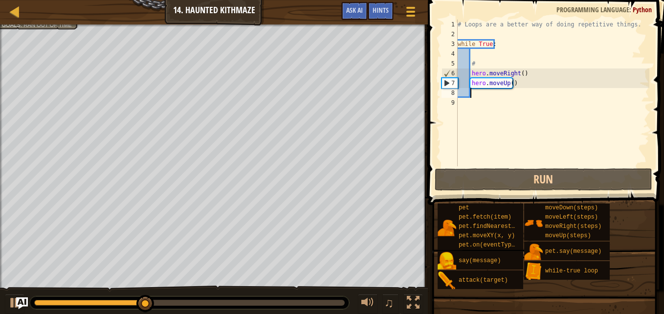
click at [519, 74] on div "# Loops are a better way of doing repetitive things. while True : # hero . move…" at bounding box center [553, 103] width 194 height 166
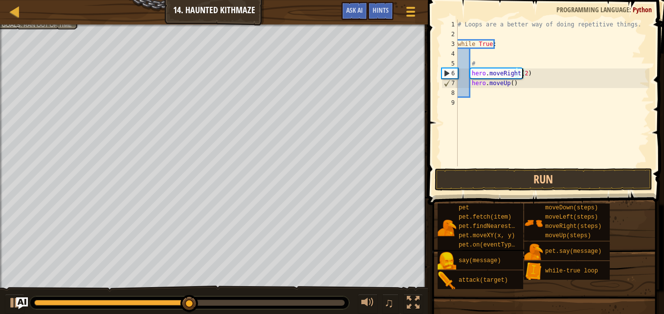
click at [509, 85] on div "# Loops are a better way of doing repetitive things. while True : # hero . move…" at bounding box center [553, 103] width 194 height 166
type textarea "hero.moveUp(2)"
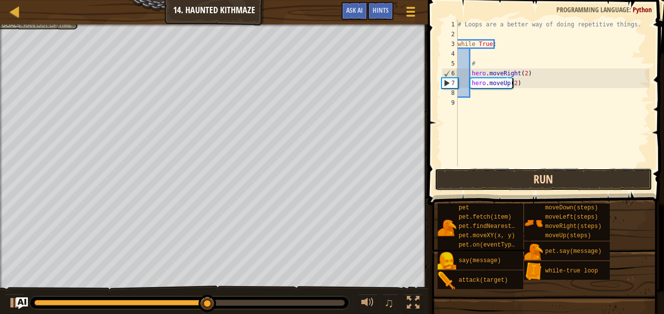
click at [481, 176] on button "Run" at bounding box center [544, 179] width 218 height 23
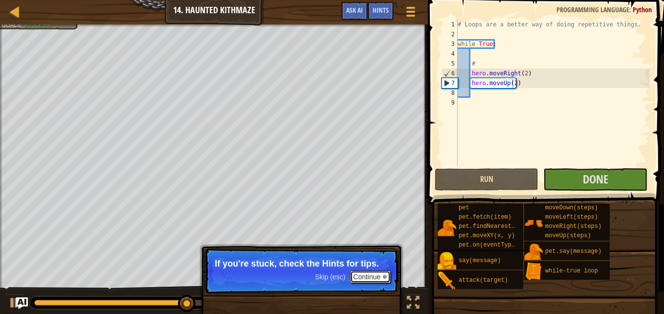
click at [377, 276] on button "Continue" at bounding box center [370, 277] width 41 height 13
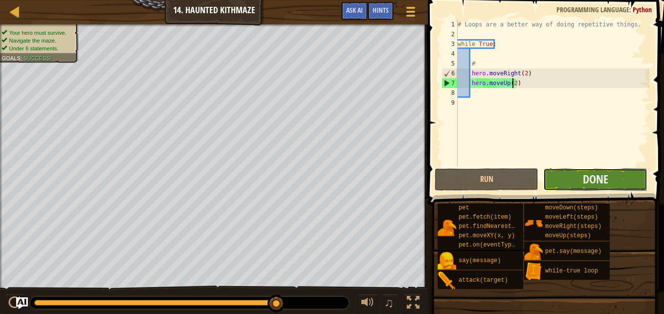
click at [569, 186] on button "Done" at bounding box center [596, 179] width 104 height 23
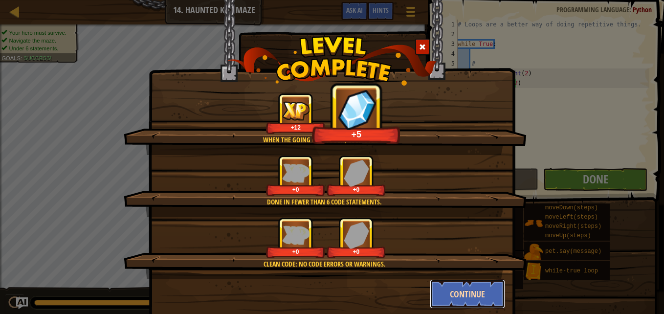
click at [469, 308] on button "Continue" at bounding box center [468, 293] width 76 height 29
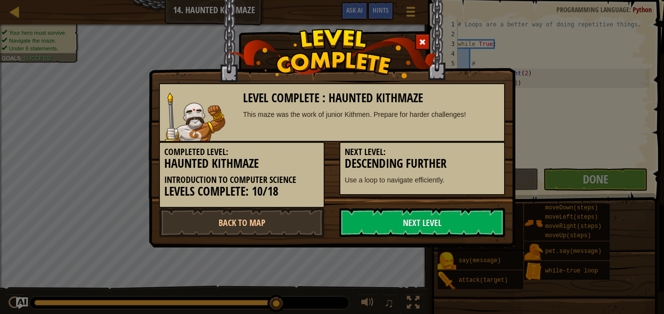
click at [459, 297] on div "Level Complete : Haunted Kithmaze This maze was the work of junior Kithmen. Pre…" at bounding box center [332, 157] width 664 height 314
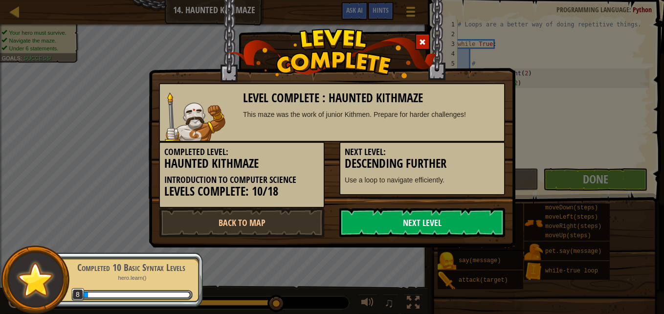
click at [404, 231] on link "Next Level" at bounding box center [423, 222] width 166 height 29
